Goal: Task Accomplishment & Management: Complete application form

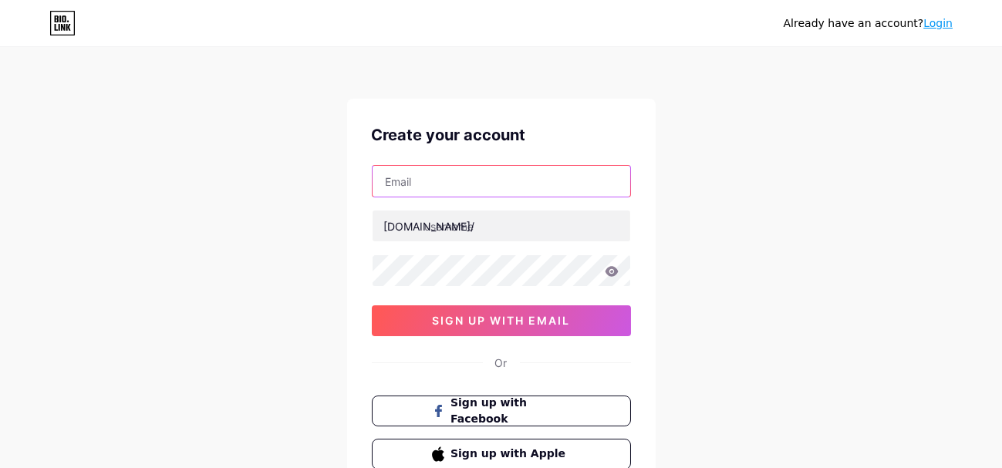
click at [410, 178] on input "text" at bounding box center [502, 181] width 258 height 31
paste input "[EMAIL_ADDRESS][DOMAIN_NAME]"
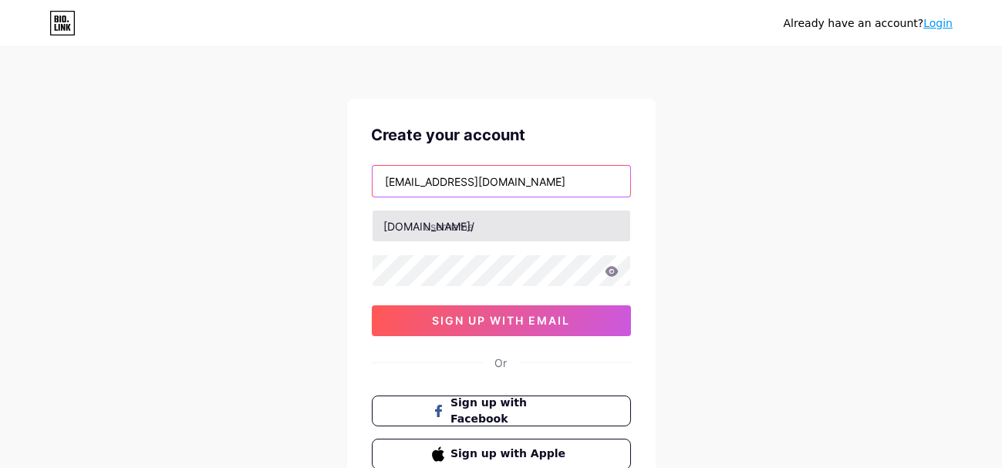
type input "[EMAIL_ADDRESS][DOMAIN_NAME]"
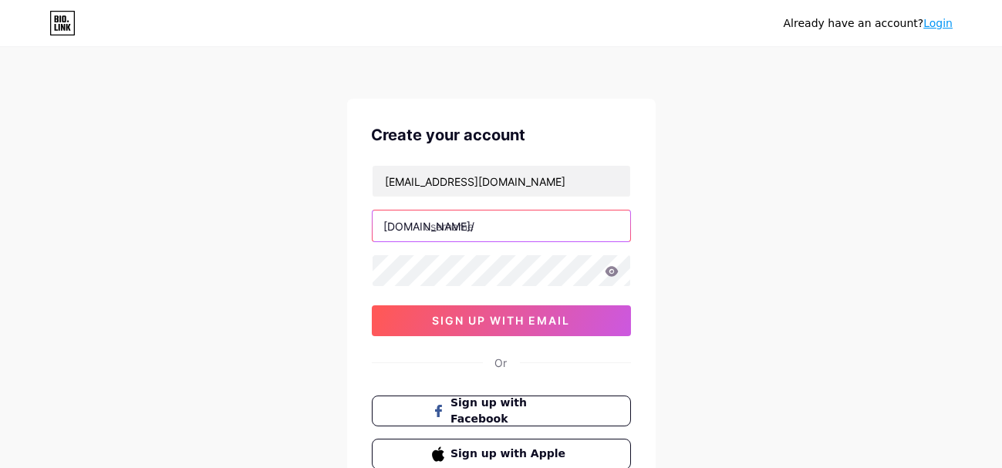
click at [451, 234] on input "text" at bounding box center [502, 226] width 258 height 31
type input "fivemstore"
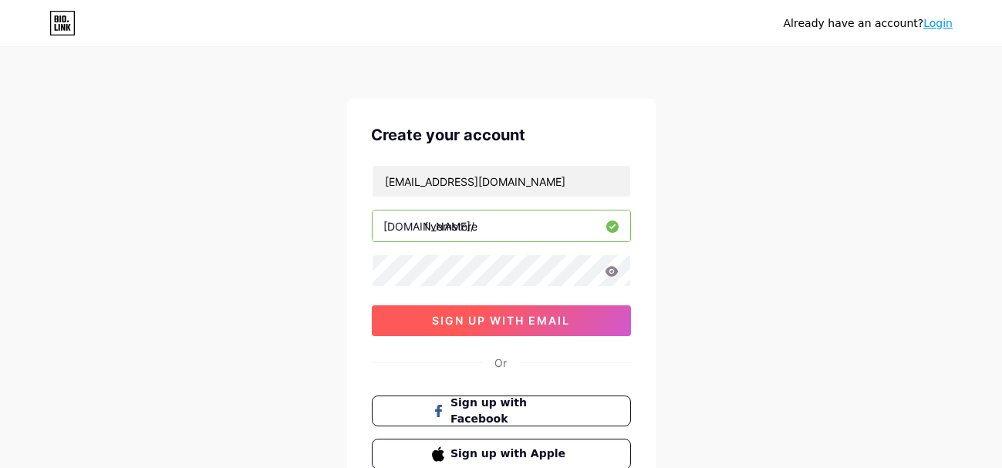
click at [431, 327] on button "sign up with email" at bounding box center [501, 321] width 259 height 31
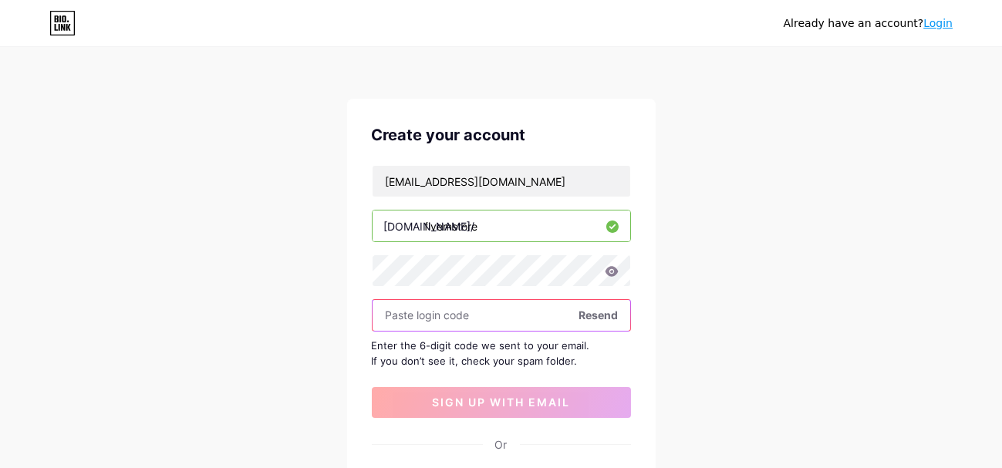
paste input "944150"
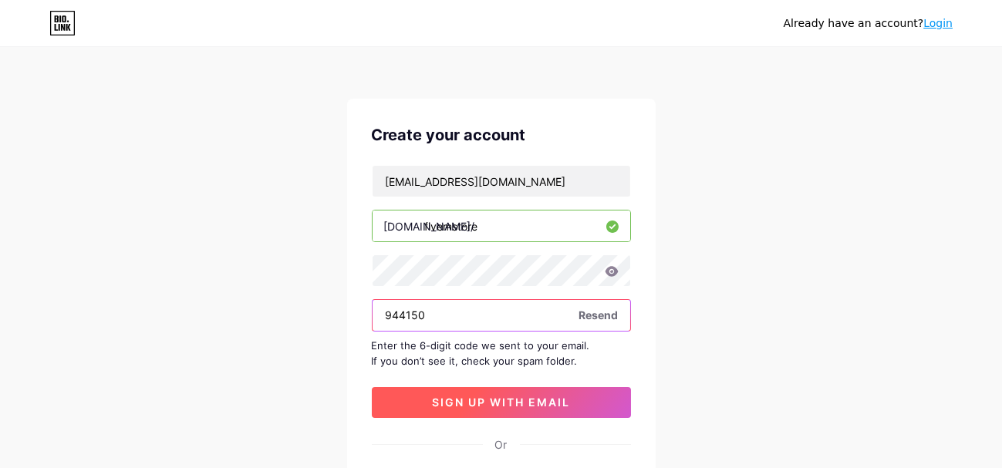
type input "944150"
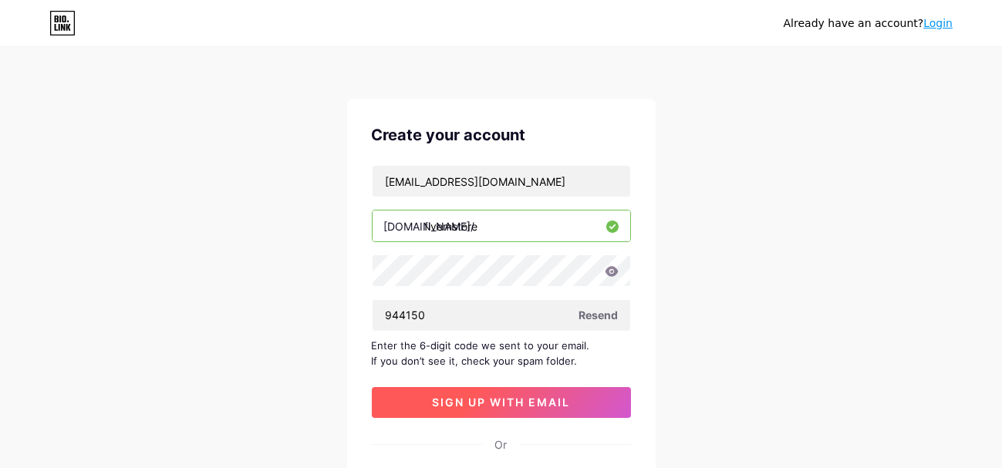
click at [484, 407] on span "sign up with email" at bounding box center [501, 402] width 138 height 13
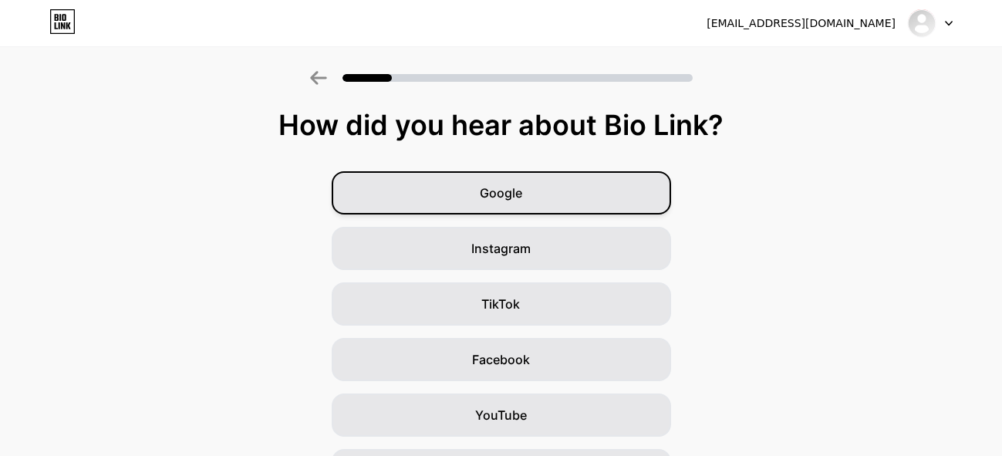
click at [547, 184] on div "Google" at bounding box center [502, 192] width 340 height 43
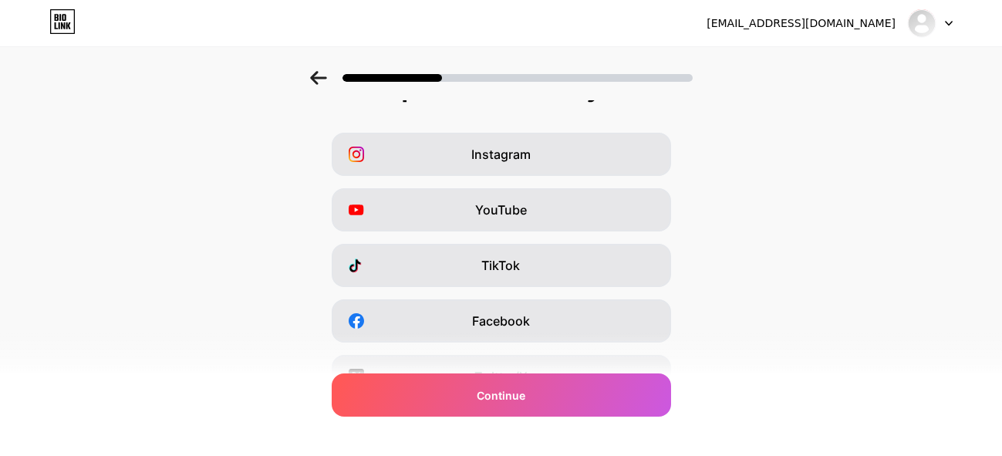
scroll to position [28, 0]
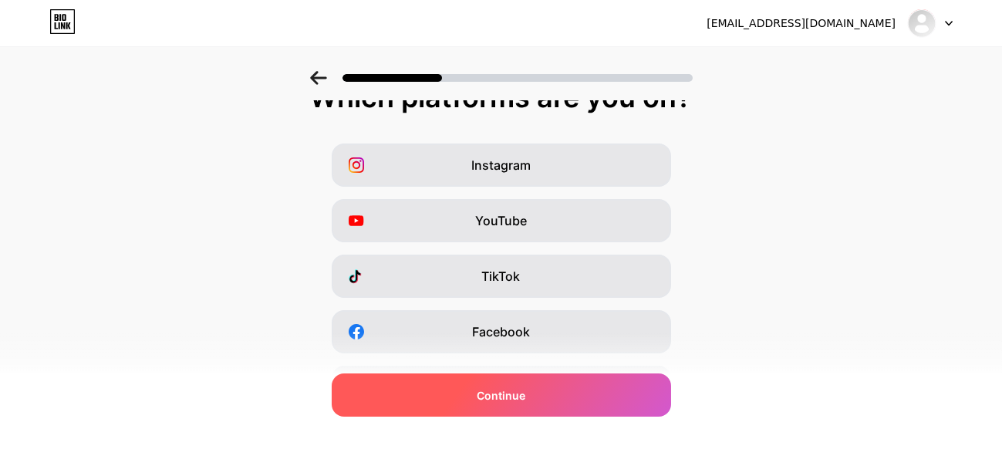
click at [557, 389] on div "Continue" at bounding box center [502, 394] width 340 height 43
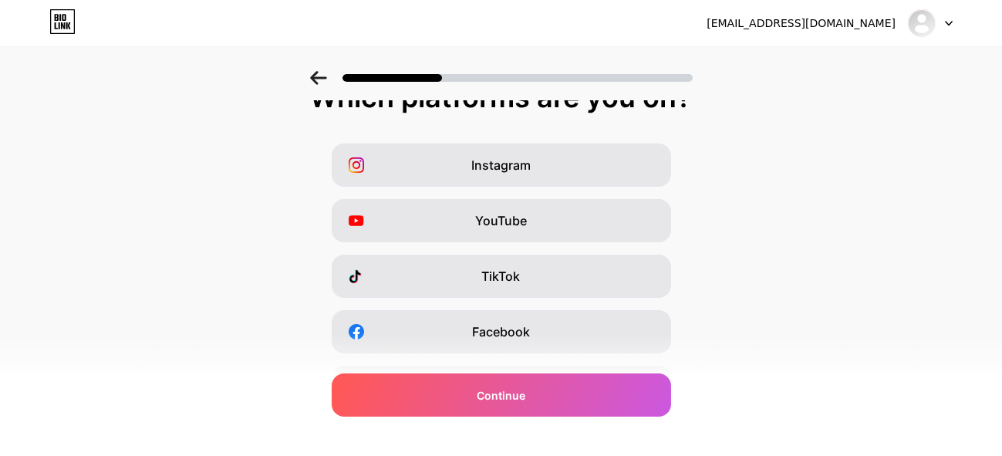
click at [318, 83] on icon at bounding box center [318, 78] width 17 height 14
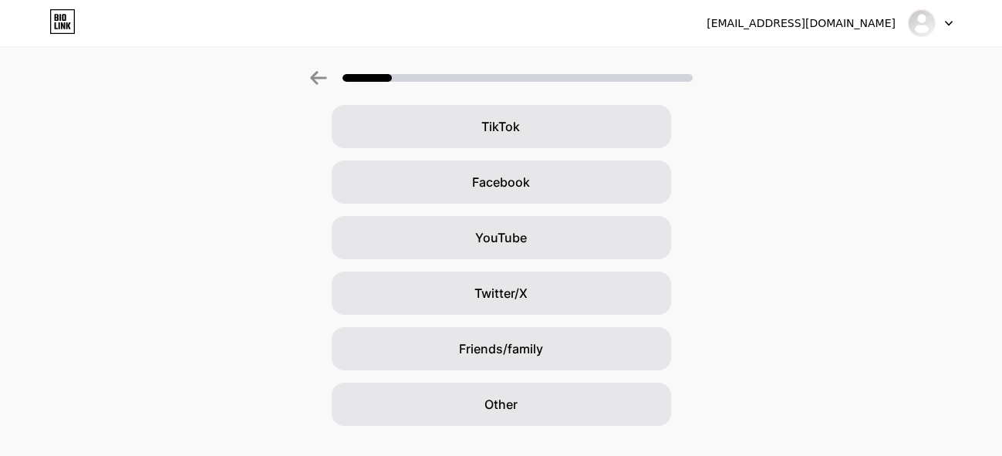
scroll to position [208, 0]
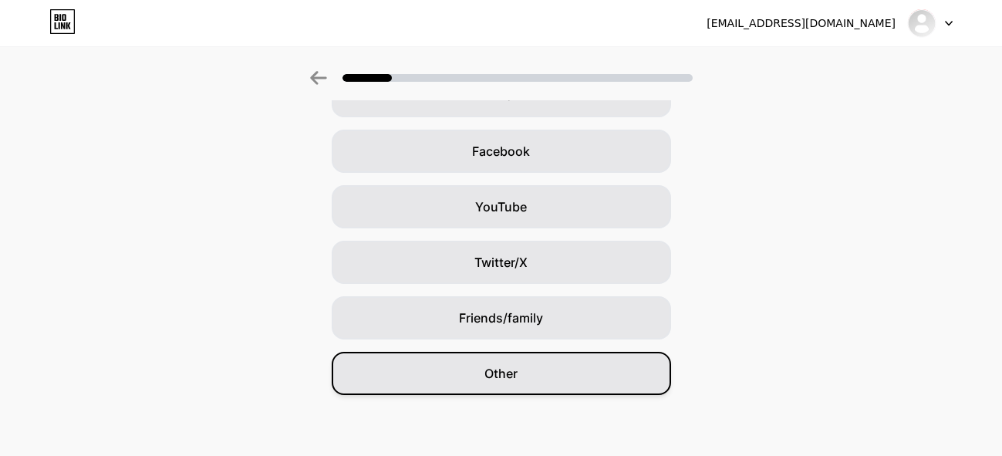
click at [550, 386] on div "Other" at bounding box center [502, 373] width 340 height 43
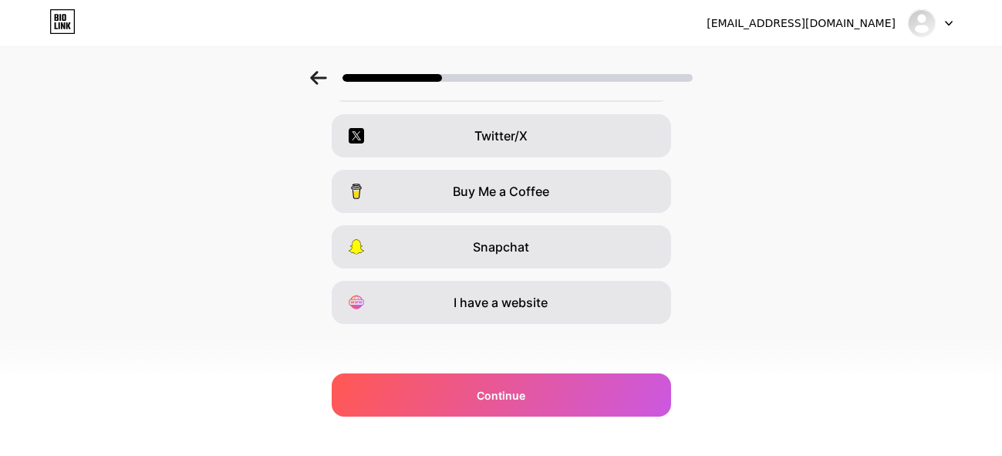
scroll to position [286, 0]
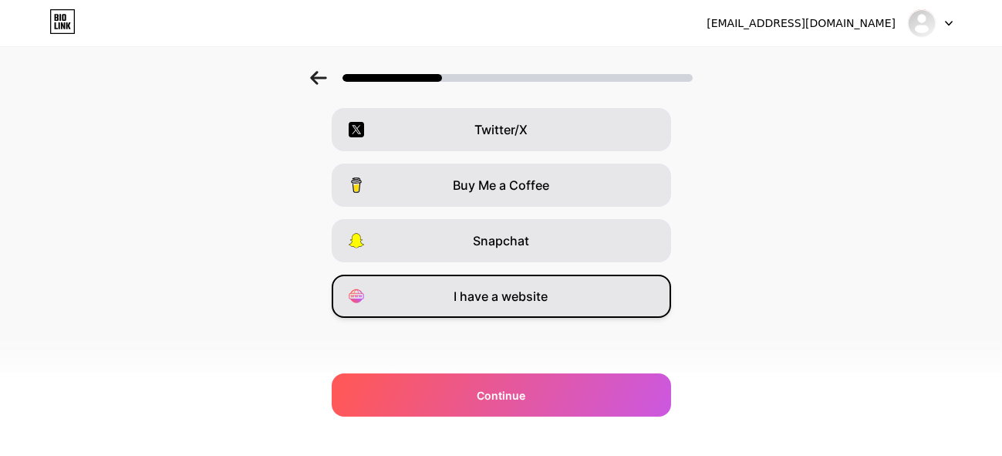
click at [549, 293] on span "I have a website" at bounding box center [502, 296] width 94 height 19
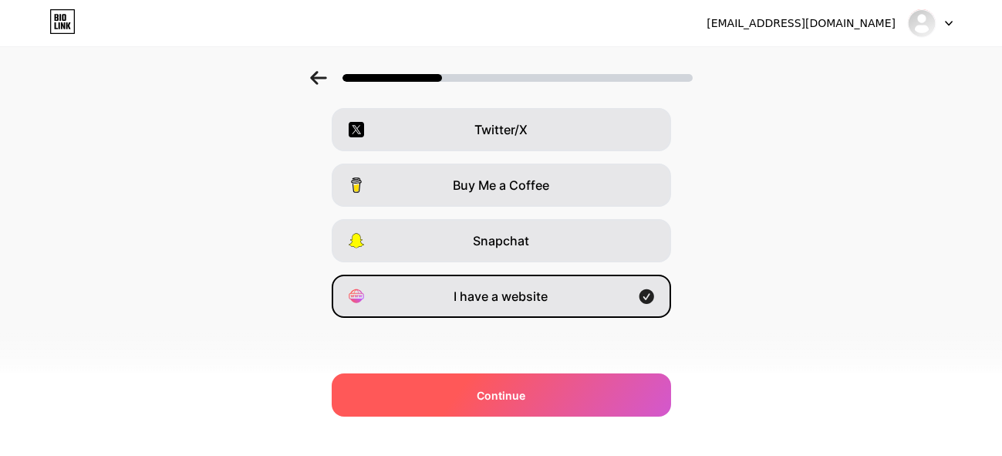
click at [571, 394] on div "Continue" at bounding box center [502, 394] width 340 height 43
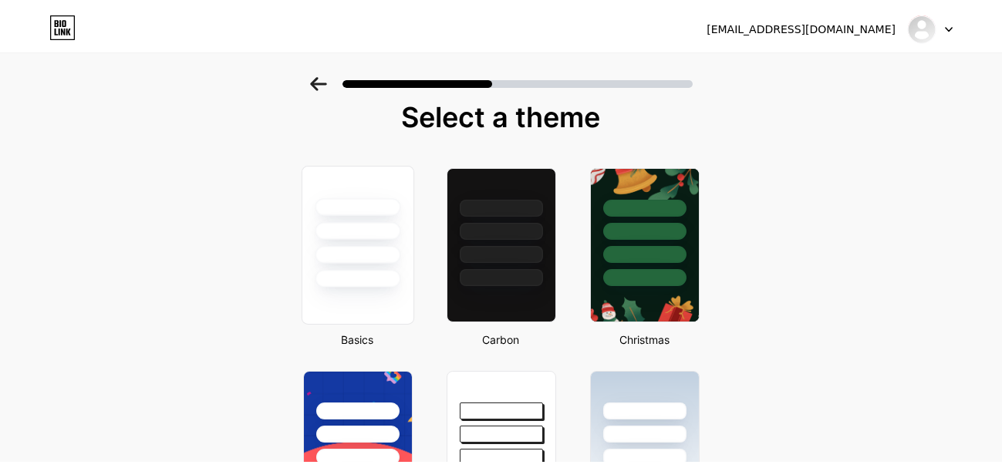
scroll to position [0, 0]
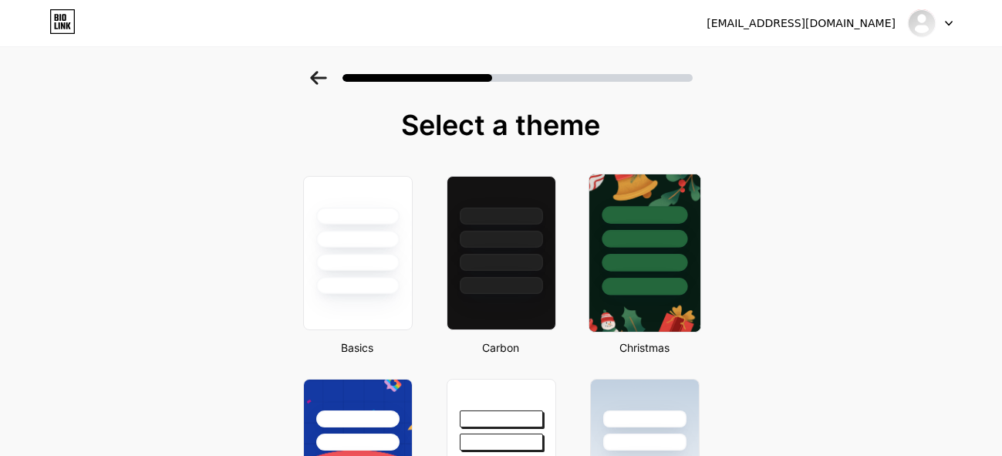
click at [676, 261] on div at bounding box center [645, 263] width 86 height 18
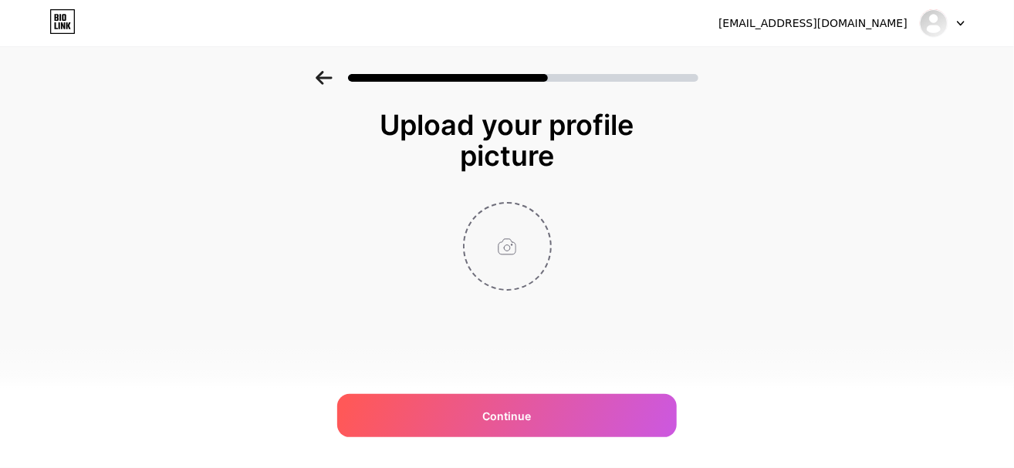
click at [502, 229] on input "file" at bounding box center [508, 247] width 86 height 86
type input "C:\fakepath\FiveM store Logo.png"
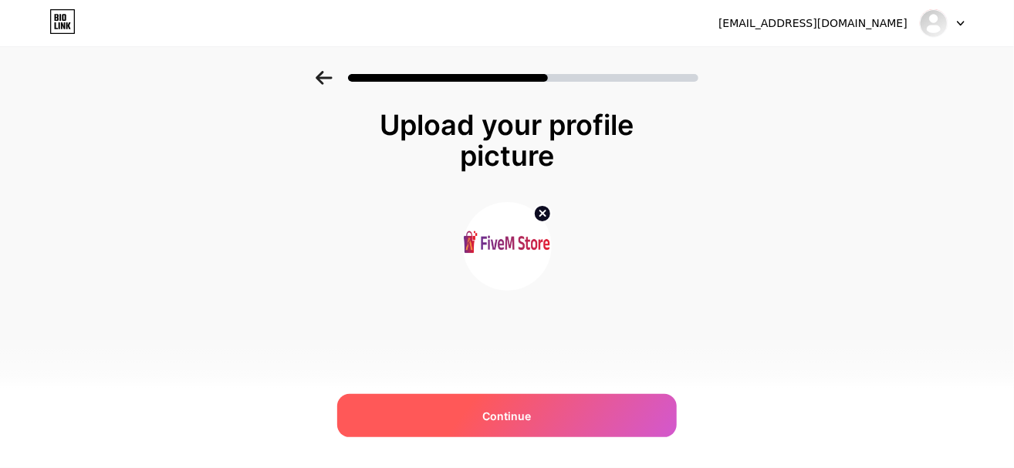
click at [557, 404] on div "Continue" at bounding box center [507, 415] width 340 height 43
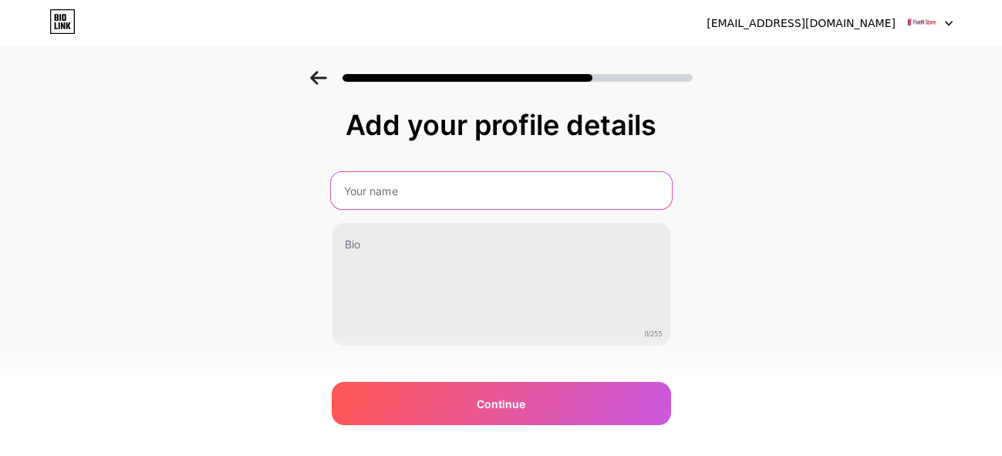
click at [411, 188] on input "text" at bounding box center [500, 190] width 341 height 37
type input "FiveM Store"
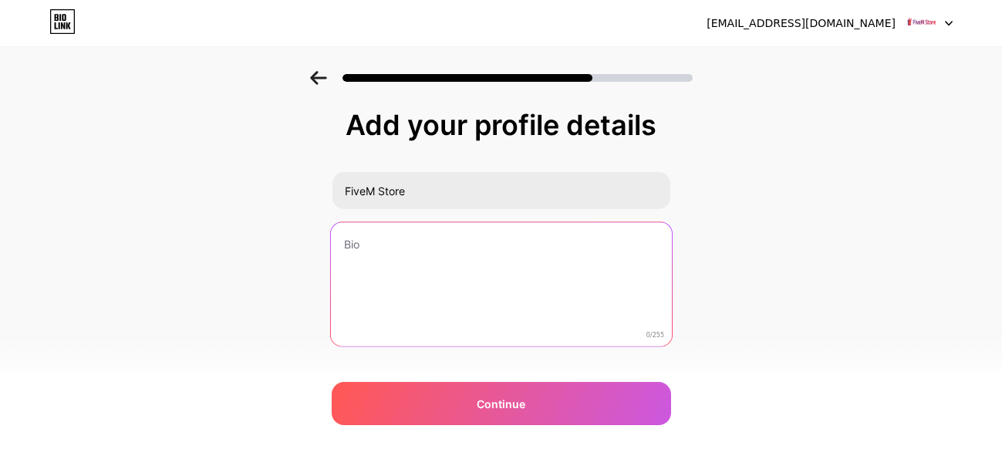
click at [377, 250] on textarea at bounding box center [500, 285] width 341 height 126
paste textarea "Since 2019, FiveM Store has been dedicated to creating high-quality resources t…"
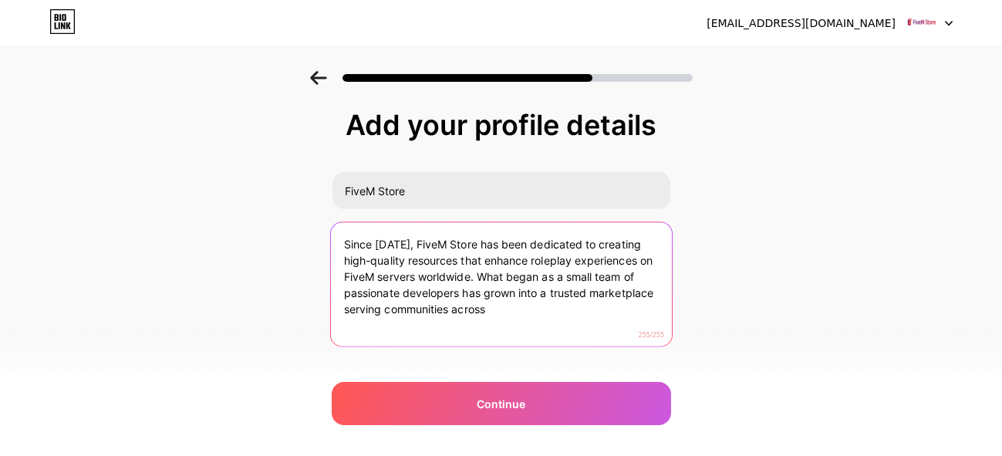
drag, startPoint x: 458, startPoint y: 309, endPoint x: 528, endPoint y: 309, distance: 69.4
click at [528, 309] on textarea "Since 2019, FiveM Store has been dedicated to creating high-quality resources t…" at bounding box center [500, 285] width 341 height 126
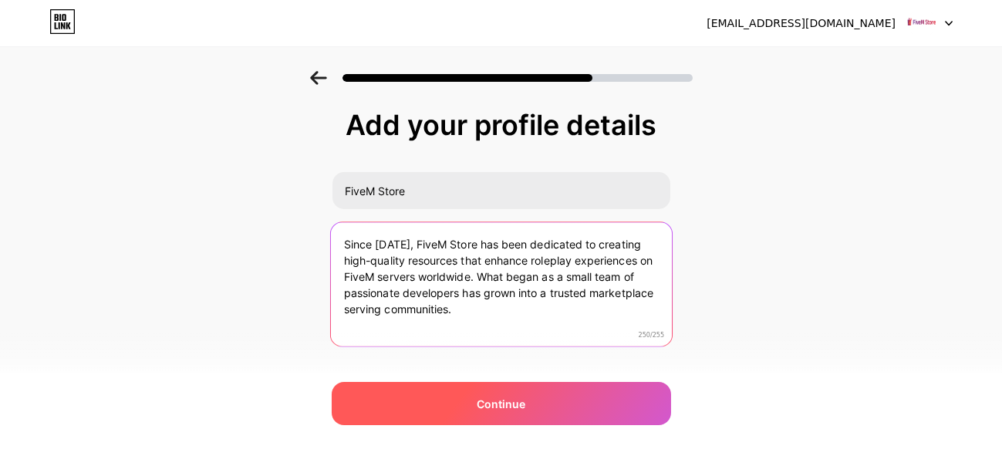
type textarea "Since 2019, FiveM Store has been dedicated to creating high-quality resources t…"
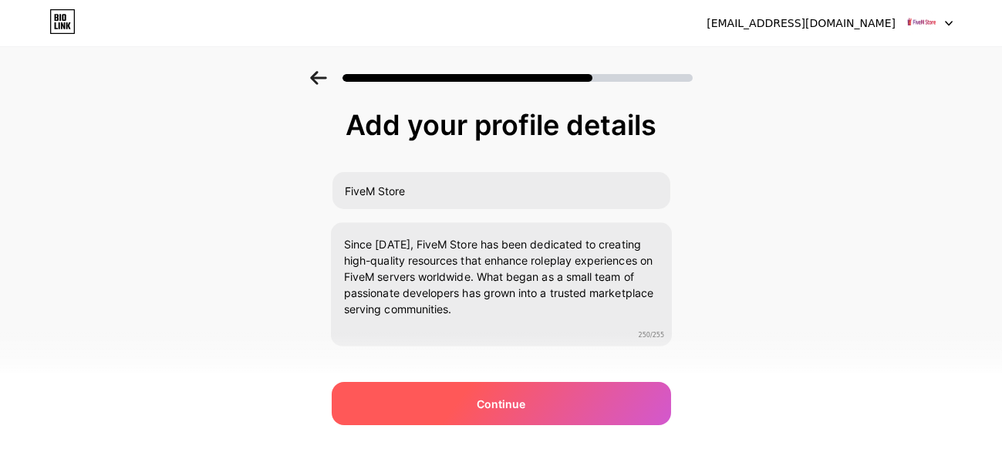
click at [553, 404] on div "Continue" at bounding box center [502, 403] width 340 height 43
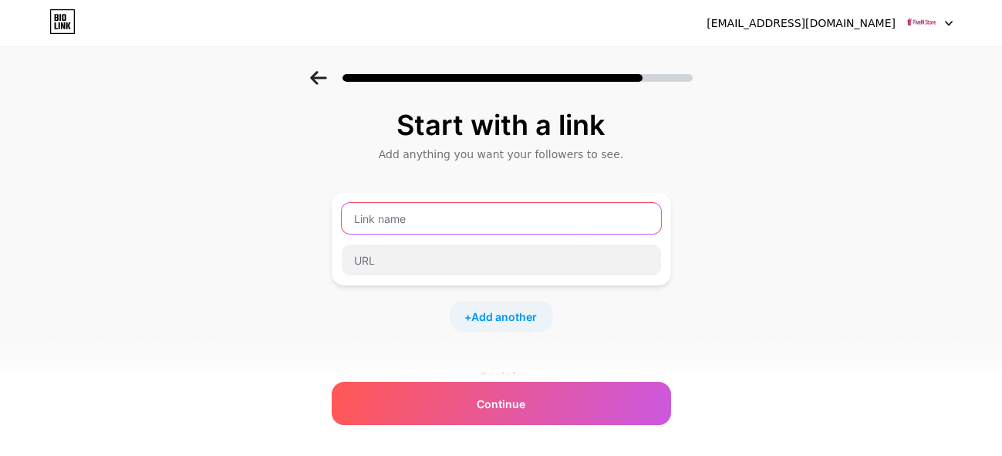
click at [419, 222] on input "text" at bounding box center [501, 218] width 319 height 31
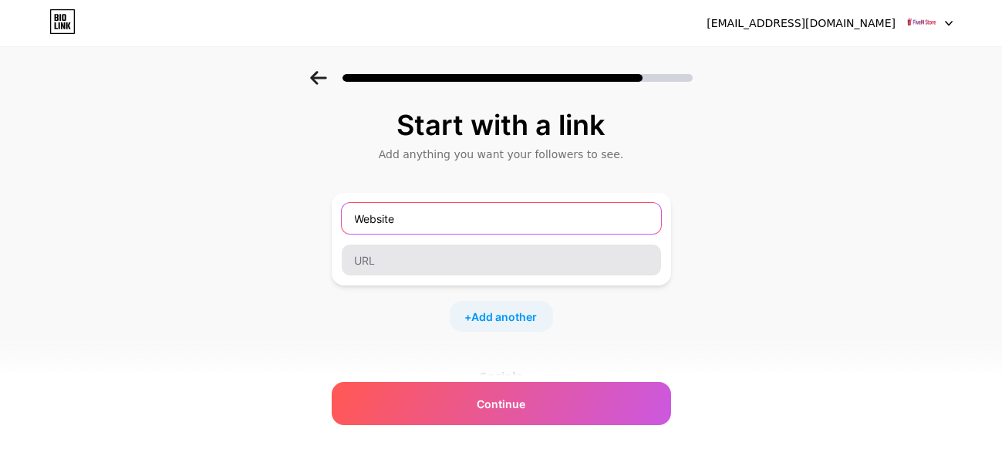
type input "Website"
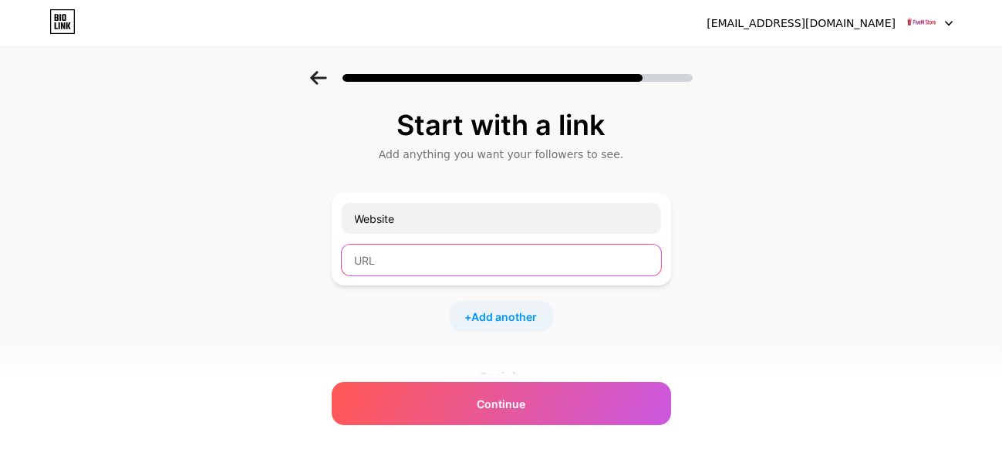
click at [400, 260] on input "text" at bounding box center [501, 260] width 319 height 31
paste input "https://fivem.shop/"
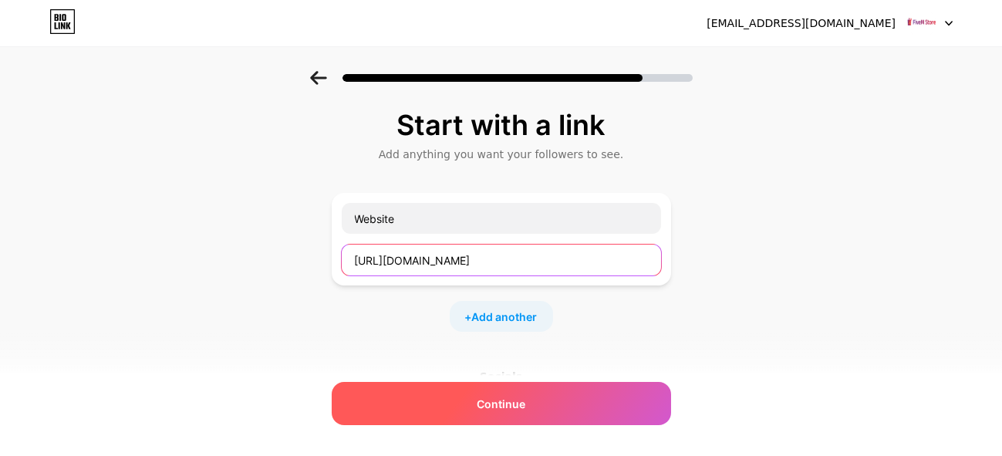
type input "https://fivem.shop/"
click at [505, 392] on div "Continue" at bounding box center [502, 403] width 340 height 43
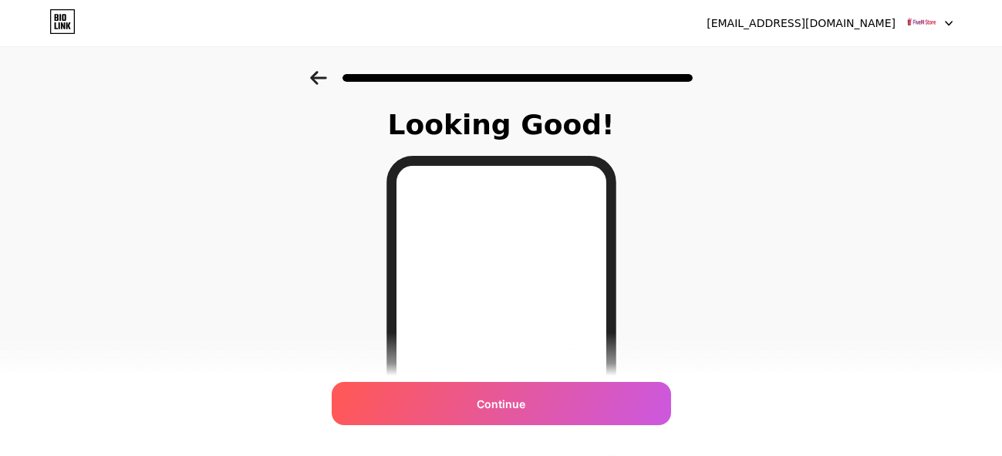
click at [360, 256] on div "Looking Good! Continue" at bounding box center [501, 392] width 1002 height 643
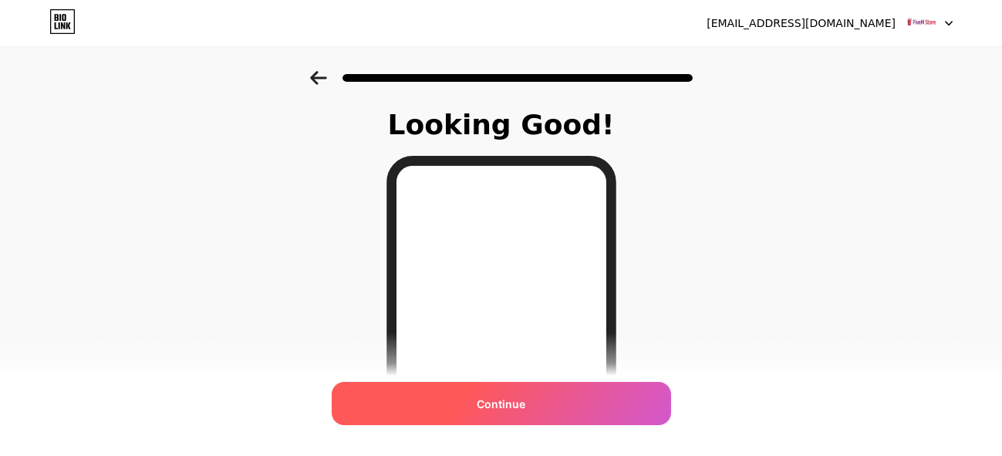
click at [525, 406] on span "Continue" at bounding box center [501, 404] width 49 height 16
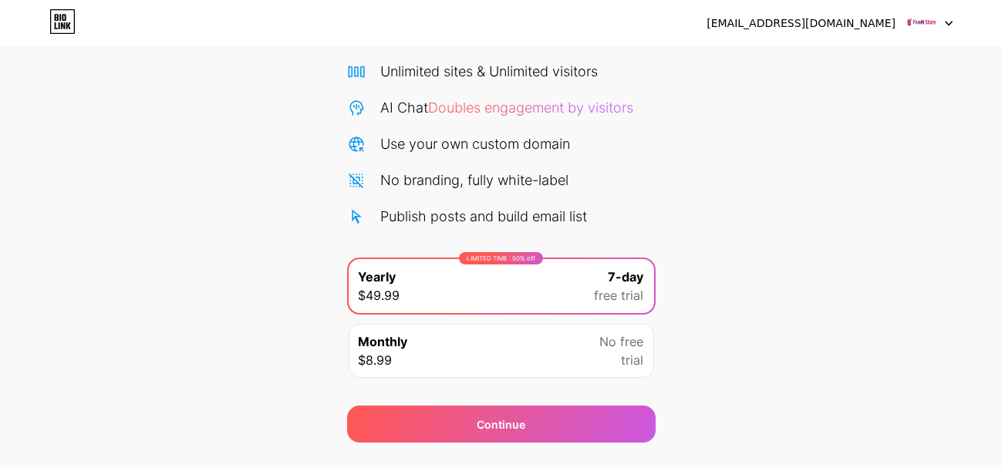
scroll to position [153, 0]
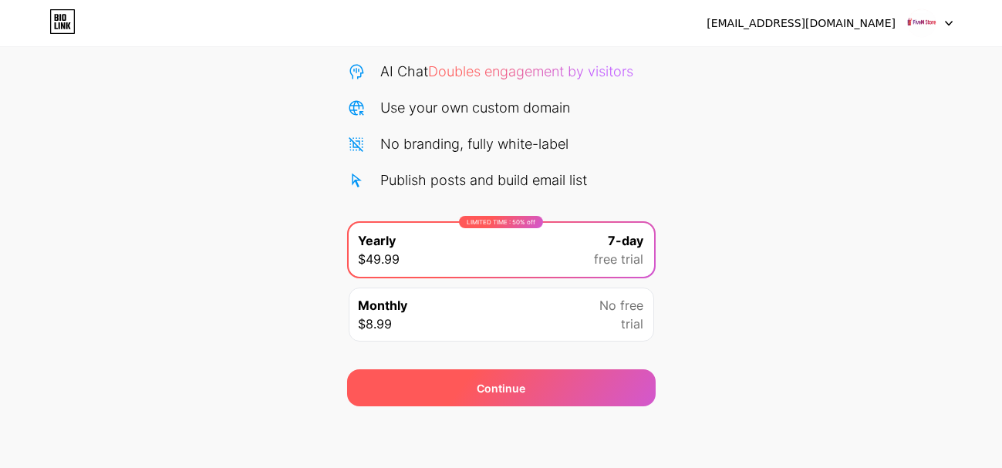
click at [498, 398] on div "Continue" at bounding box center [501, 388] width 309 height 37
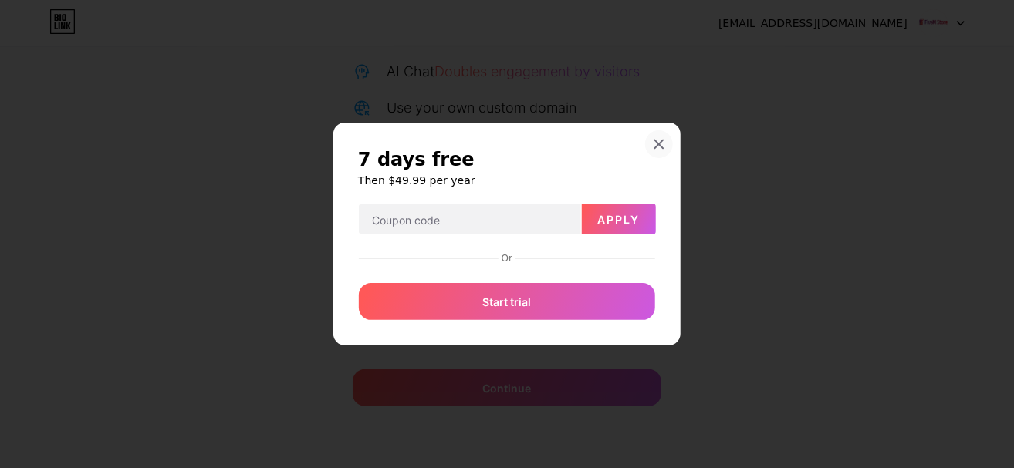
click at [658, 137] on div at bounding box center [659, 144] width 28 height 28
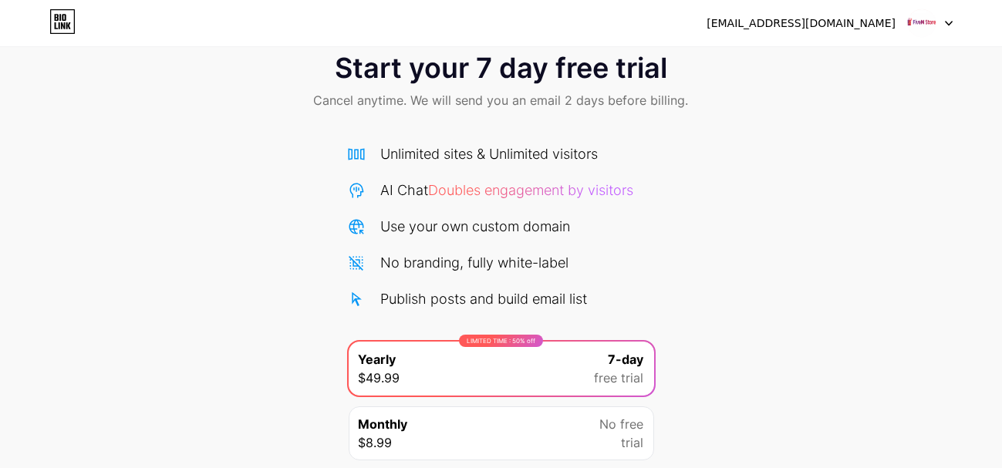
scroll to position [0, 0]
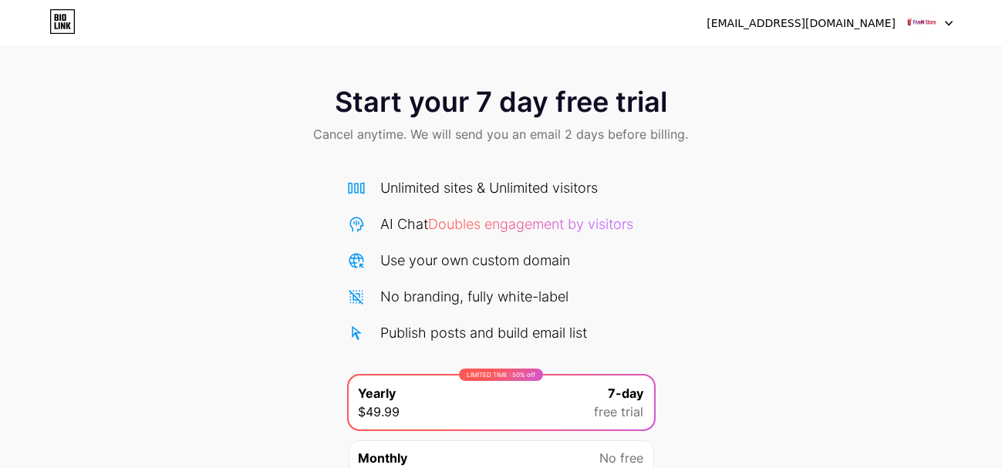
click at [926, 19] on img at bounding box center [921, 22] width 29 height 29
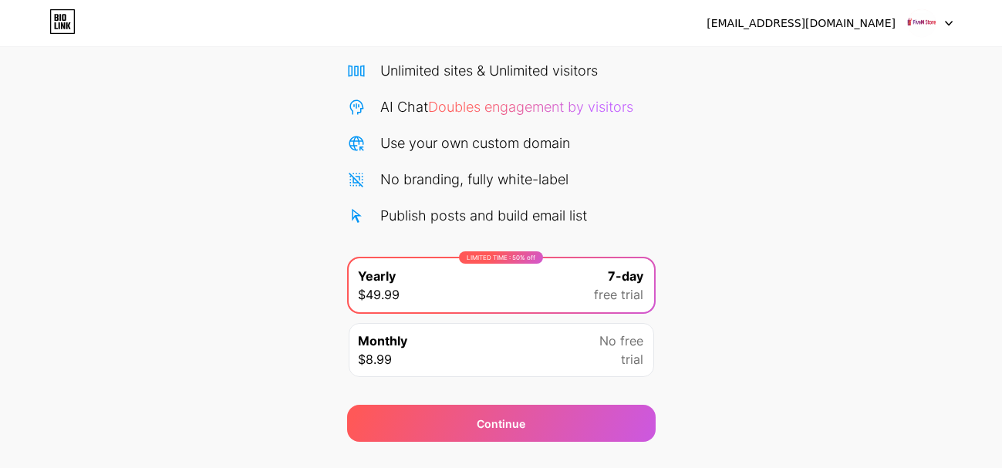
scroll to position [153, 0]
